Goal: Information Seeking & Learning: Learn about a topic

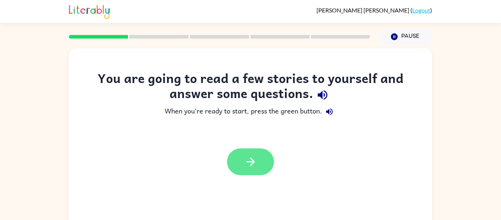
click at [245, 163] on icon "button" at bounding box center [250, 161] width 13 height 13
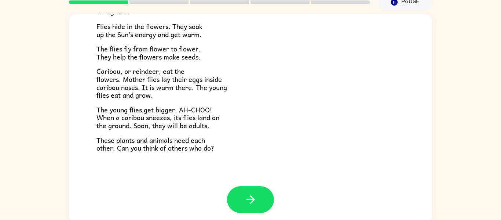
scroll to position [38, 0]
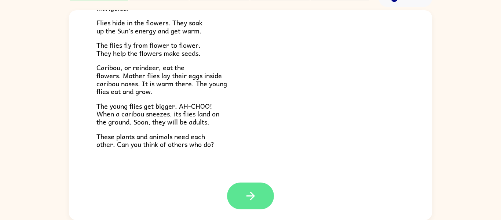
click at [255, 193] on icon "button" at bounding box center [250, 195] width 13 height 13
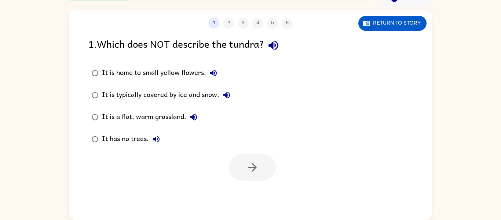
scroll to position [0, 0]
click at [405, 24] on button "Return to story" at bounding box center [392, 23] width 68 height 15
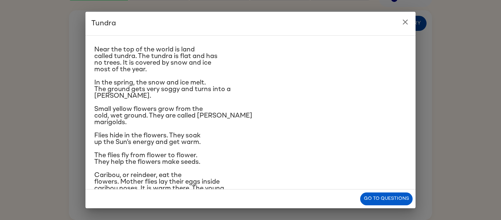
scroll to position [13, 0]
click at [485, 63] on div "Tundra Near the top of the world is land called tundra. The tundra is flat and …" at bounding box center [250, 110] width 501 height 220
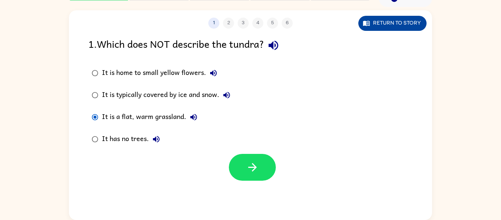
click at [403, 26] on button "Return to story" at bounding box center [392, 23] width 68 height 15
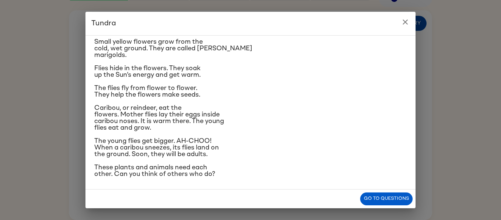
scroll to position [81, 0]
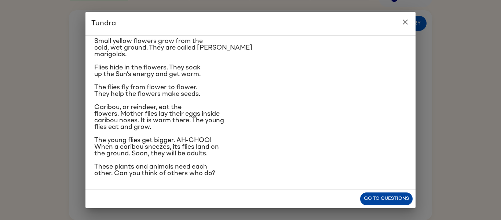
click at [406, 202] on button "Go to questions" at bounding box center [386, 198] width 52 height 13
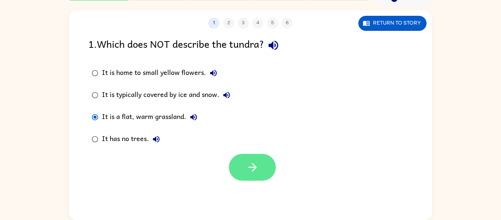
click at [256, 165] on icon "button" at bounding box center [252, 167] width 13 height 13
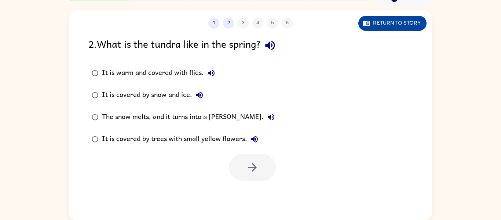
click at [392, 23] on button "Return to story" at bounding box center [392, 23] width 68 height 15
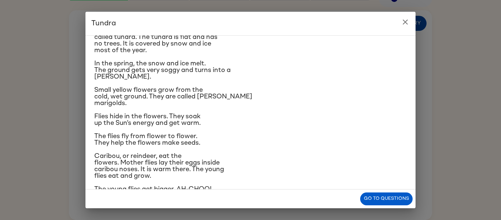
scroll to position [31, 0]
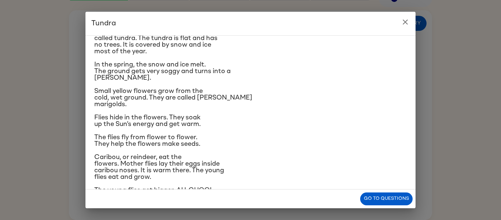
click at [405, 23] on icon "close" at bounding box center [405, 22] width 9 height 9
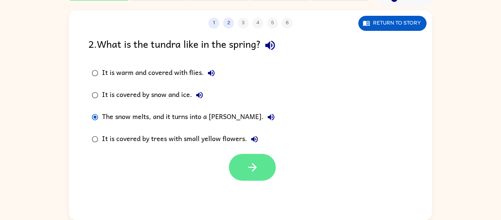
click at [248, 162] on icon "button" at bounding box center [252, 167] width 13 height 13
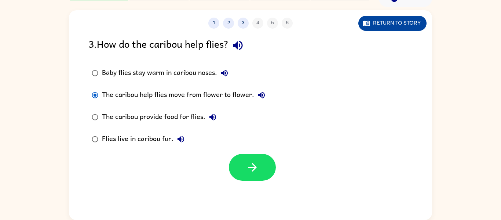
click at [402, 22] on button "Return to story" at bounding box center [392, 23] width 68 height 15
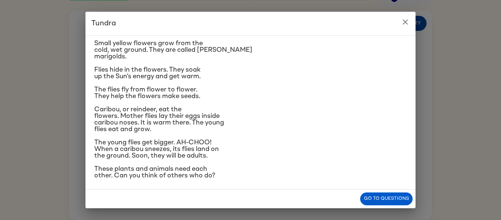
scroll to position [81, 0]
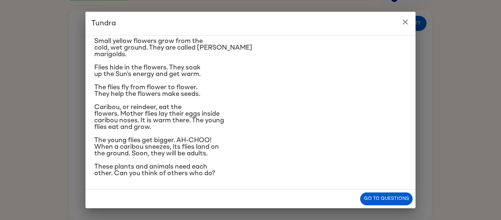
click at [405, 24] on icon "close" at bounding box center [405, 22] width 9 height 9
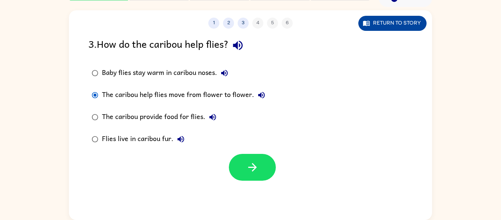
click at [406, 26] on button "Return to story" at bounding box center [392, 23] width 68 height 15
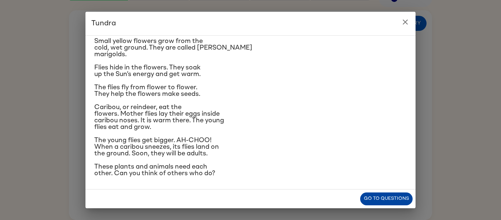
click at [374, 198] on button "Go to questions" at bounding box center [386, 198] width 52 height 13
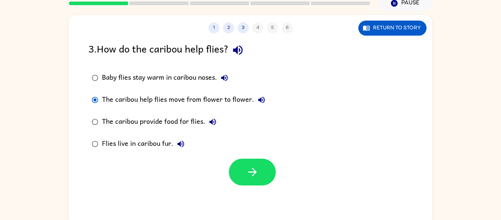
scroll to position [31, 0]
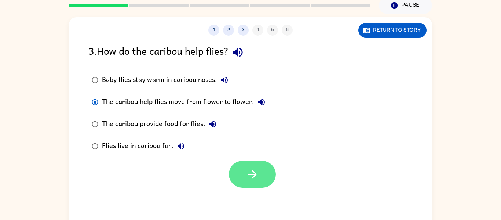
click at [247, 171] on icon "button" at bounding box center [252, 174] width 13 height 13
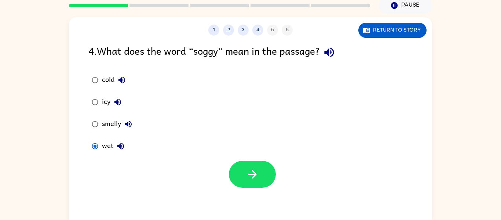
click at [216, 192] on div "1 2 3 4 5 6 Return to story 4 . What does the word “soggy” mean in the passage?…" at bounding box center [250, 121] width 363 height 209
click at [252, 178] on icon "button" at bounding box center [252, 174] width 8 height 8
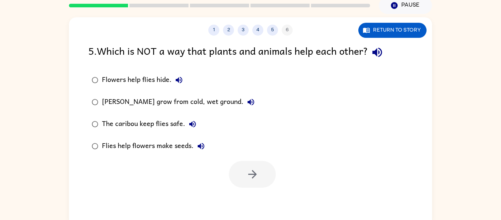
click at [31, 56] on div "1 2 3 4 5 6 Return to story 5 . Which is NOT a way that plants and animals help…" at bounding box center [250, 120] width 501 height 213
click at [231, 32] on button "2" at bounding box center [228, 30] width 11 height 11
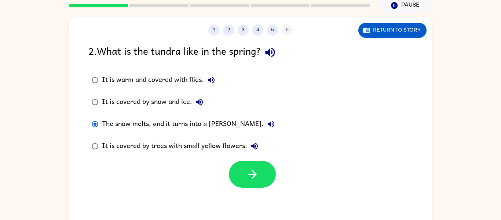
click at [288, 34] on div "1 2 3 4 5 6" at bounding box center [250, 30] width 363 height 11
click at [283, 33] on div "1 2 3 4 5 6" at bounding box center [250, 30] width 363 height 11
click at [272, 29] on button "5" at bounding box center [272, 30] width 11 height 11
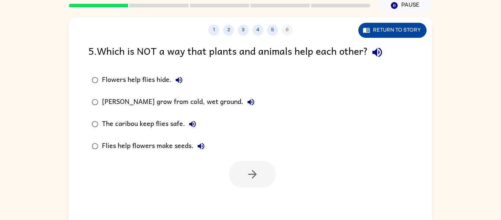
click at [413, 30] on button "Return to story" at bounding box center [392, 30] width 68 height 15
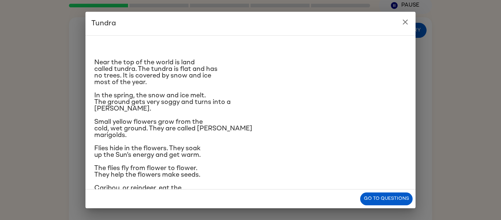
click at [459, 88] on div "Tundra Near the top of the world is land called tundra. The tundra is flat and …" at bounding box center [250, 110] width 501 height 220
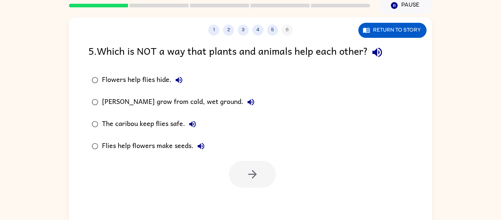
scroll to position [38, 0]
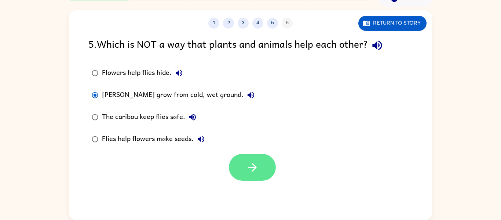
click at [254, 158] on button "button" at bounding box center [252, 167] width 47 height 27
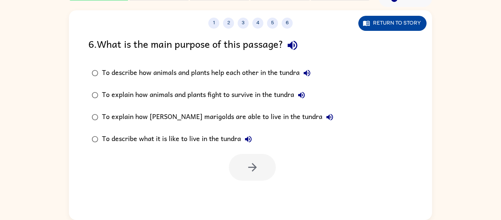
click at [414, 22] on button "Return to story" at bounding box center [392, 23] width 68 height 15
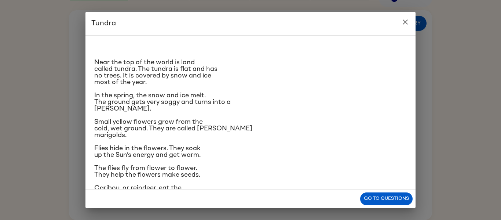
click at [460, 32] on div "Tundra Near the top of the world is land called tundra. The tundra is flat and …" at bounding box center [250, 110] width 501 height 220
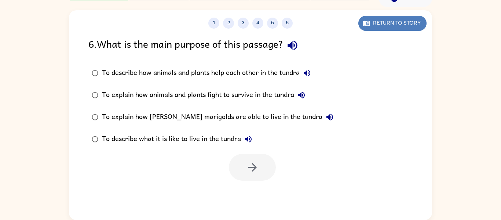
click at [420, 21] on button "Return to story" at bounding box center [392, 23] width 68 height 15
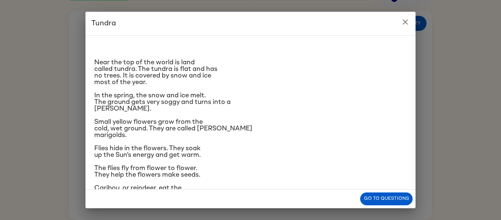
click at [418, 50] on div "Tundra Near the top of the world is land called tundra. The tundra is flat and …" at bounding box center [250, 110] width 501 height 220
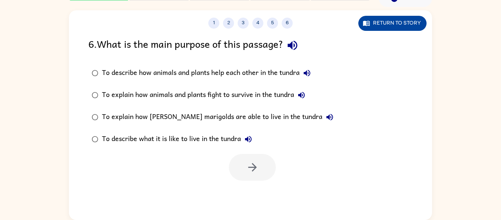
click at [415, 16] on button "Return to story" at bounding box center [392, 23] width 68 height 15
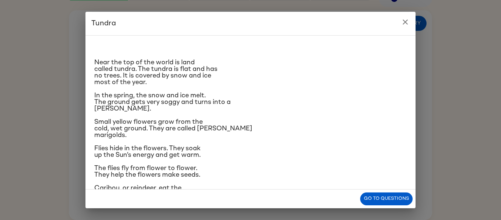
click at [410, 23] on button "close" at bounding box center [405, 22] width 15 height 15
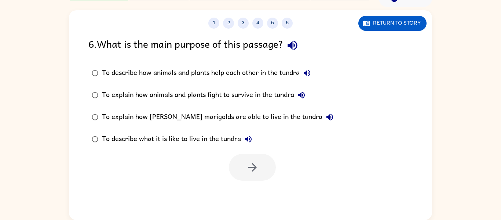
click at [297, 71] on div "To describe how animals and plants help each other in the tundra" at bounding box center [208, 73] width 212 height 15
click at [265, 167] on button "button" at bounding box center [252, 167] width 47 height 27
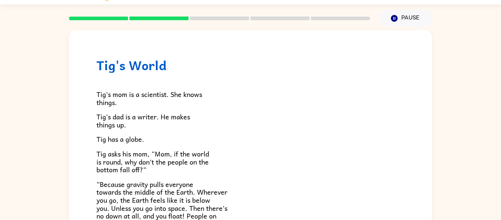
scroll to position [0, 0]
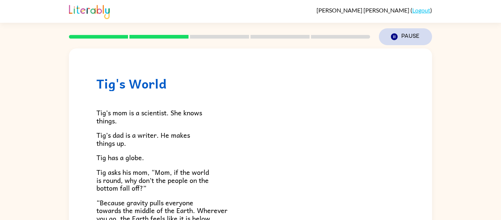
click at [402, 37] on button "Pause Pause" at bounding box center [405, 36] width 53 height 17
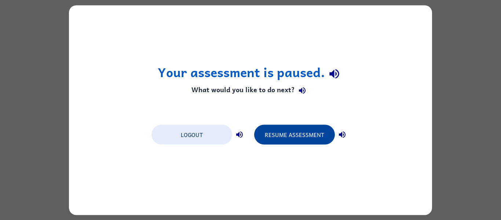
click at [303, 136] on button "Resume Assessment" at bounding box center [294, 134] width 81 height 20
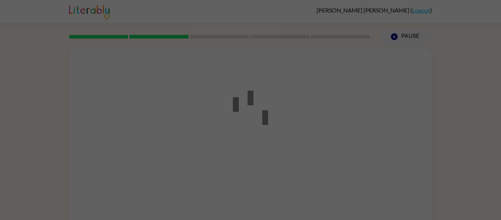
click at [300, 133] on div at bounding box center [250, 110] width 501 height 220
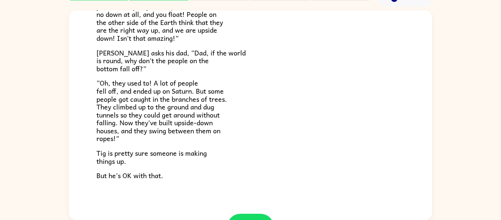
scroll to position [213, 0]
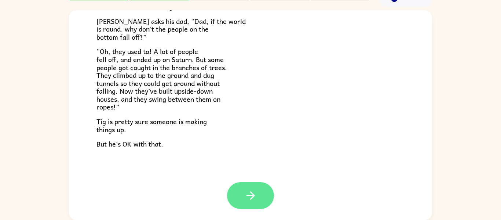
click at [252, 199] on icon "button" at bounding box center [250, 195] width 13 height 13
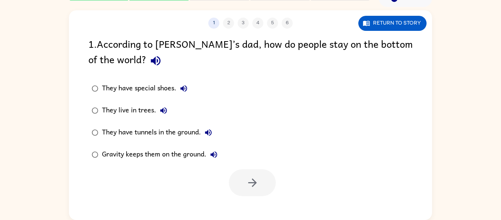
scroll to position [0, 0]
click at [239, 185] on button "button" at bounding box center [252, 182] width 47 height 27
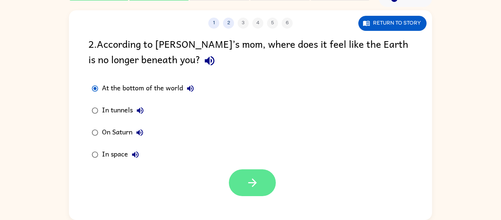
click at [234, 184] on button "button" at bounding box center [252, 182] width 47 height 27
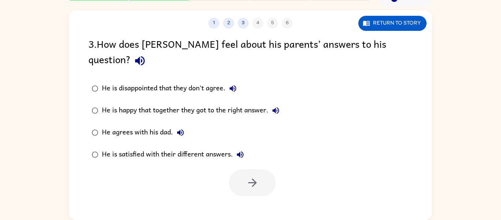
click at [217, 18] on div "1 2 3 4 5 6" at bounding box center [250, 23] width 363 height 11
click at [227, 21] on button "2" at bounding box center [228, 23] width 11 height 11
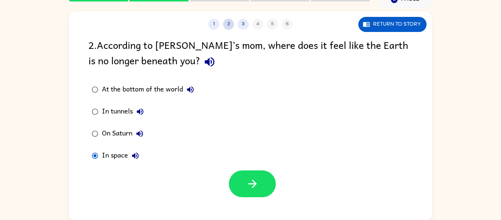
scroll to position [38, 0]
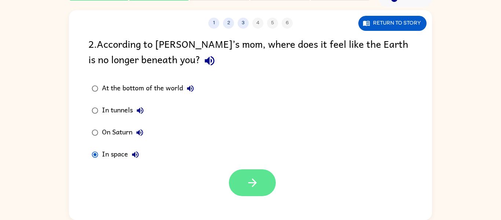
click at [250, 178] on icon "button" at bounding box center [252, 182] width 13 height 13
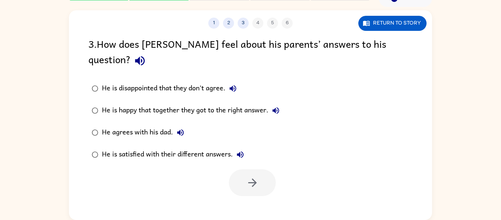
click at [121, 147] on div "He is satisfied with their different answers." at bounding box center [175, 154] width 146 height 15
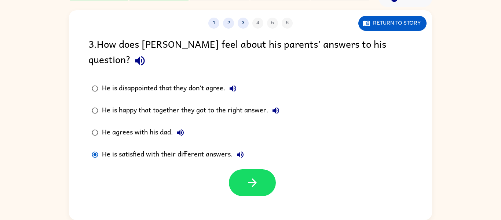
click at [239, 150] on icon "button" at bounding box center [240, 154] width 9 height 9
click at [224, 149] on label "He is satisfied with their different answers." at bounding box center [185, 154] width 202 height 22
click at [240, 151] on icon "button" at bounding box center [240, 154] width 7 height 7
click at [236, 147] on div "He is satisfied with their different answers." at bounding box center [175, 154] width 146 height 15
click at [241, 150] on icon "button" at bounding box center [240, 154] width 9 height 9
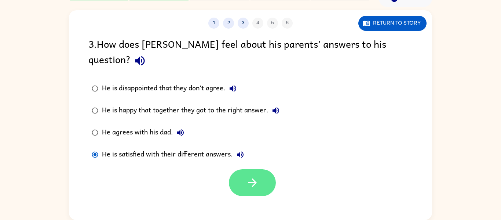
click at [274, 173] on button "button" at bounding box center [252, 182] width 47 height 27
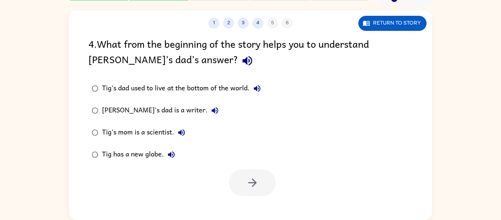
click at [241, 59] on icon "button" at bounding box center [247, 60] width 13 height 13
click at [111, 163] on label "Tig has a new globe." at bounding box center [176, 154] width 184 height 22
click at [248, 180] on icon "button" at bounding box center [252, 182] width 13 height 13
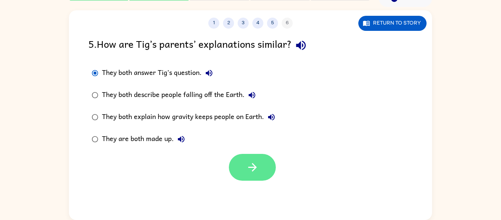
click at [254, 163] on icon "button" at bounding box center [252, 167] width 13 height 13
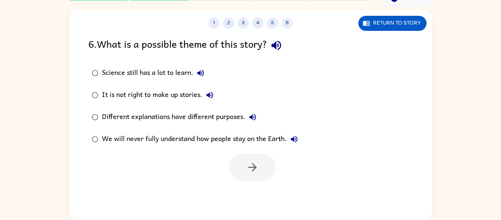
click at [107, 115] on div "Different explanations have different purposes." at bounding box center [181, 117] width 158 height 15
click at [229, 169] on button "button" at bounding box center [252, 167] width 47 height 27
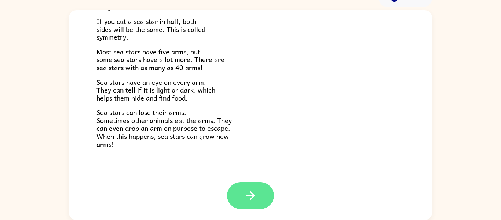
click at [252, 204] on button "button" at bounding box center [250, 195] width 47 height 27
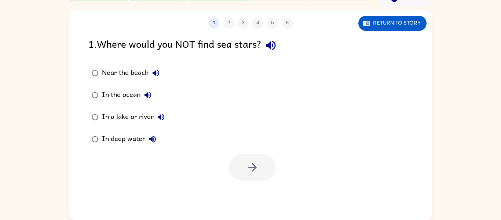
click at [109, 117] on div "In a lake or river" at bounding box center [135, 117] width 66 height 15
click at [267, 156] on button "button" at bounding box center [252, 167] width 47 height 27
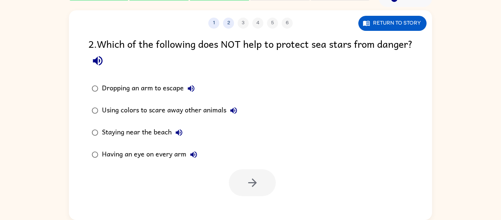
click at [107, 58] on button "button" at bounding box center [97, 60] width 19 height 19
click at [102, 60] on icon "button" at bounding box center [98, 61] width 10 height 10
click at [107, 53] on button "button" at bounding box center [97, 60] width 19 height 19
click at [107, 61] on button "button" at bounding box center [97, 60] width 19 height 19
click at [130, 70] on div "2 . Which of the following does NOT help to protect sea stars from danger?" at bounding box center [250, 53] width 324 height 34
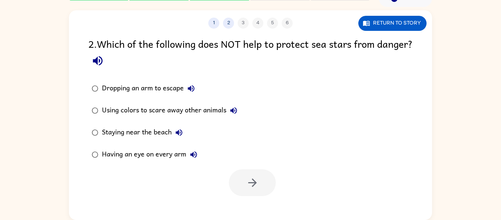
click at [109, 63] on div "2 . Which of the following does NOT help to protect sea stars from danger?" at bounding box center [250, 53] width 324 height 34
click at [107, 54] on button "button" at bounding box center [97, 60] width 19 height 19
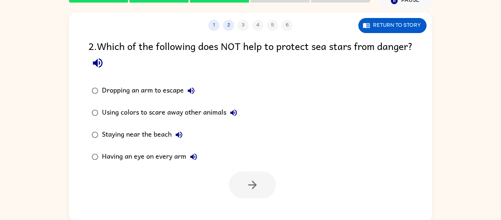
scroll to position [36, 0]
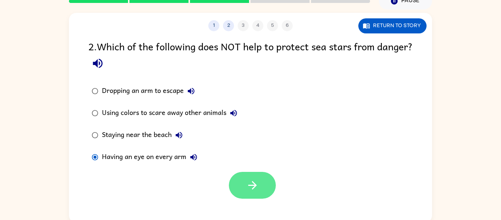
click at [237, 194] on button "button" at bounding box center [252, 185] width 47 height 27
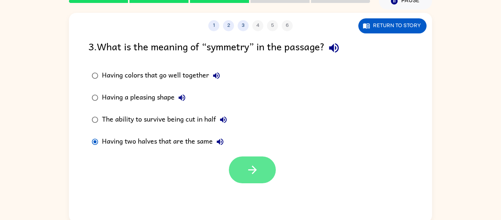
click at [246, 173] on icon "button" at bounding box center [252, 169] width 13 height 13
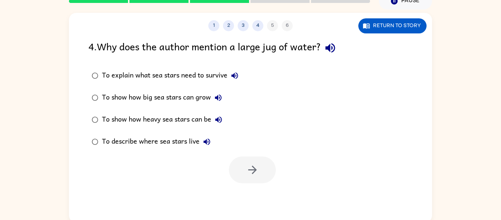
click at [108, 104] on div "To show how big sea stars can grow" at bounding box center [164, 97] width 124 height 15
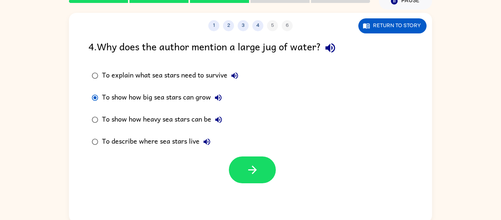
click at [221, 122] on icon "button" at bounding box center [218, 119] width 7 height 7
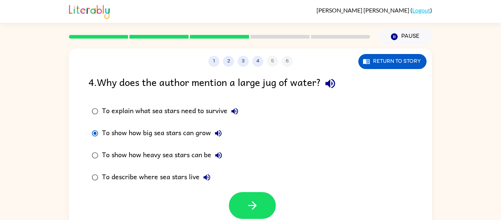
click at [107, 145] on label "To show how heavy sea stars can be" at bounding box center [164, 155] width 161 height 22
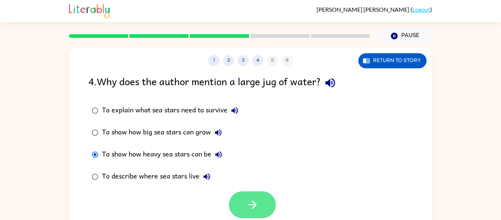
click at [259, 198] on button "button" at bounding box center [252, 204] width 47 height 27
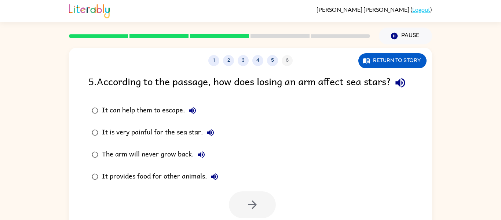
scroll to position [38, 0]
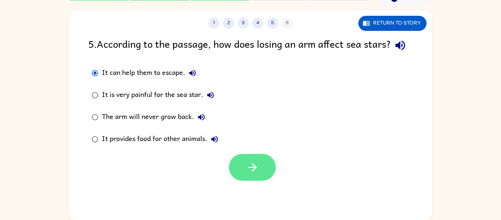
click at [240, 180] on button "button" at bounding box center [252, 167] width 47 height 27
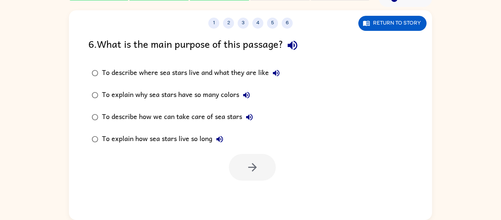
click at [295, 43] on icon "button" at bounding box center [292, 45] width 13 height 13
click at [259, 162] on button "button" at bounding box center [252, 167] width 47 height 27
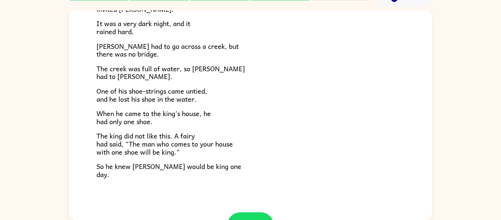
scroll to position [126, 0]
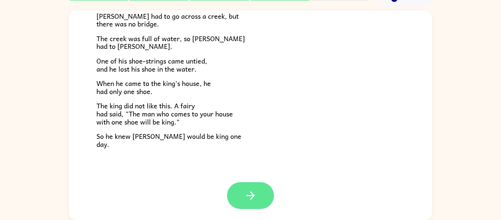
click at [266, 198] on button "button" at bounding box center [250, 195] width 47 height 27
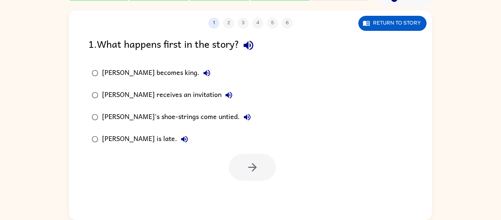
scroll to position [0, 0]
click at [252, 173] on icon "button" at bounding box center [252, 167] width 13 height 13
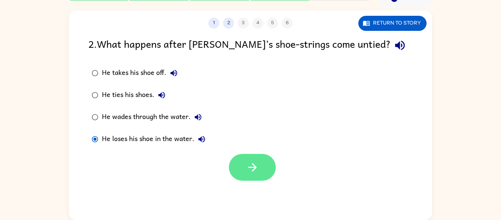
click at [252, 162] on icon "button" at bounding box center [252, 167] width 13 height 13
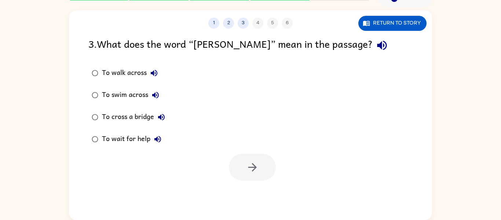
click at [140, 134] on div "To wait for help" at bounding box center [133, 139] width 63 height 15
click at [262, 158] on button "button" at bounding box center [252, 167] width 47 height 27
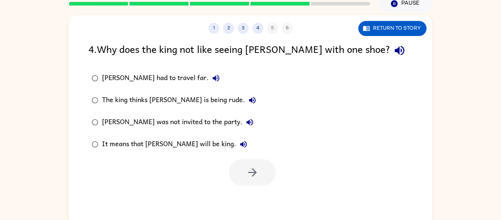
scroll to position [31, 0]
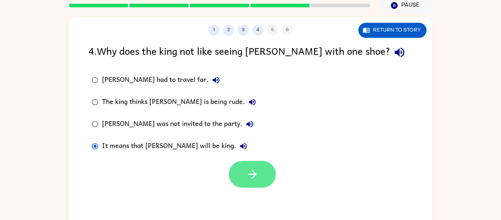
click at [260, 168] on button "button" at bounding box center [252, 174] width 47 height 27
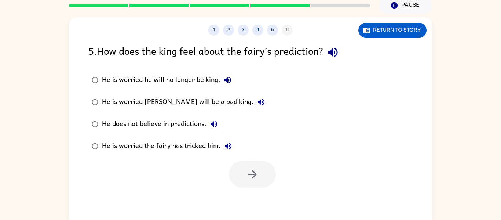
click at [117, 80] on div "He is worried he will no longer be king." at bounding box center [168, 80] width 133 height 15
click at [265, 184] on button "button" at bounding box center [252, 174] width 47 height 27
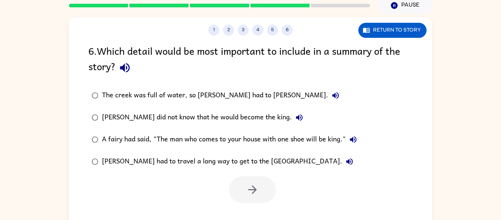
click at [119, 68] on icon "button" at bounding box center [124, 67] width 13 height 13
click at [262, 188] on button "button" at bounding box center [252, 189] width 47 height 27
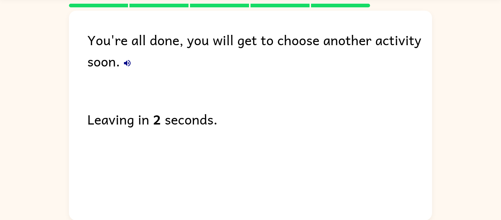
click at [134, 62] on button "button" at bounding box center [127, 63] width 15 height 15
